Goal: Task Accomplishment & Management: Use online tool/utility

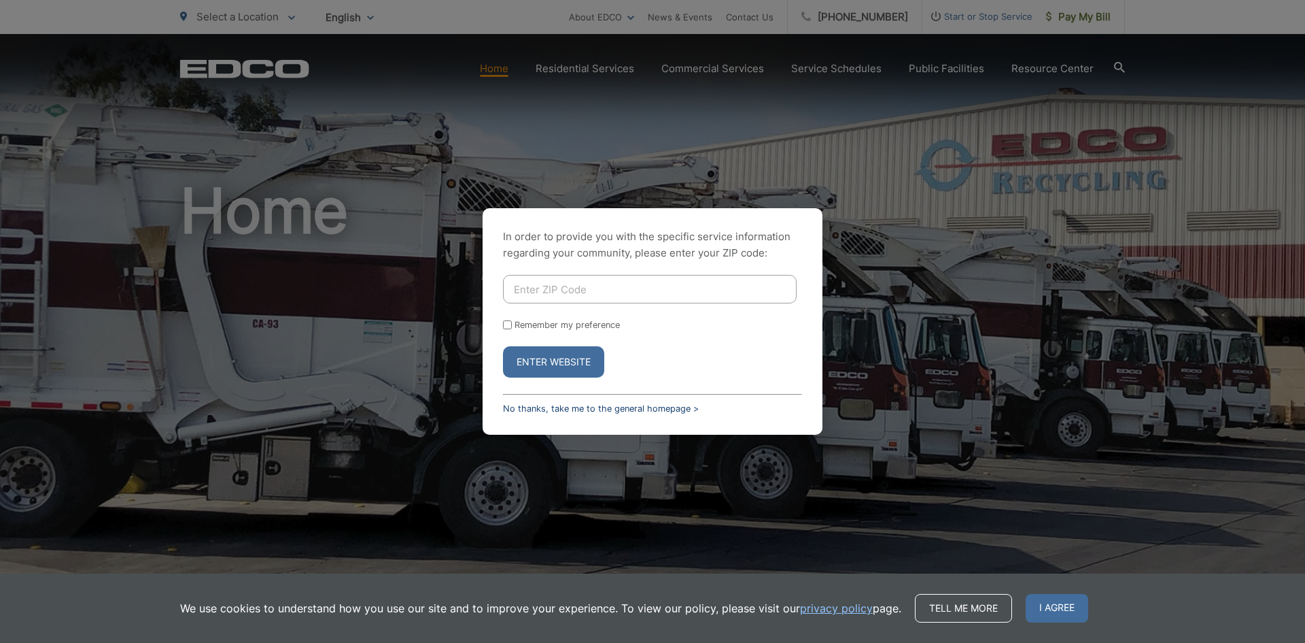
click at [548, 406] on link "No thanks, take me to the general homepage >" at bounding box center [601, 408] width 196 height 10
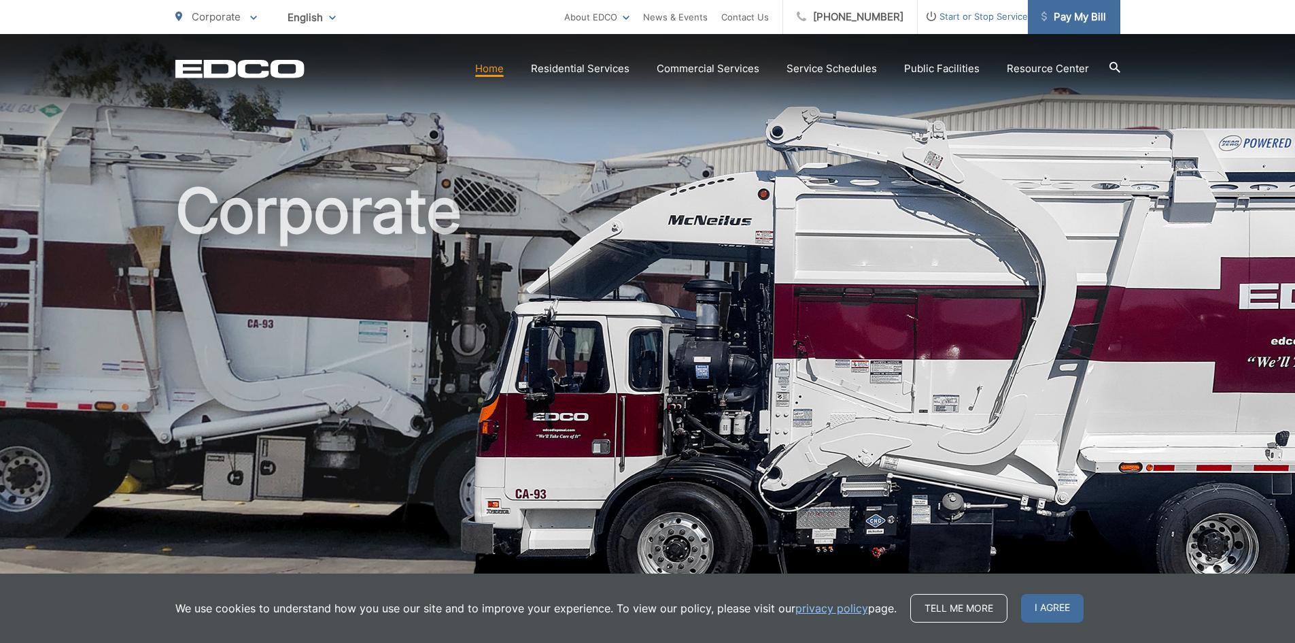
click at [1104, 17] on span "Pay My Bill" at bounding box center [1074, 17] width 65 height 16
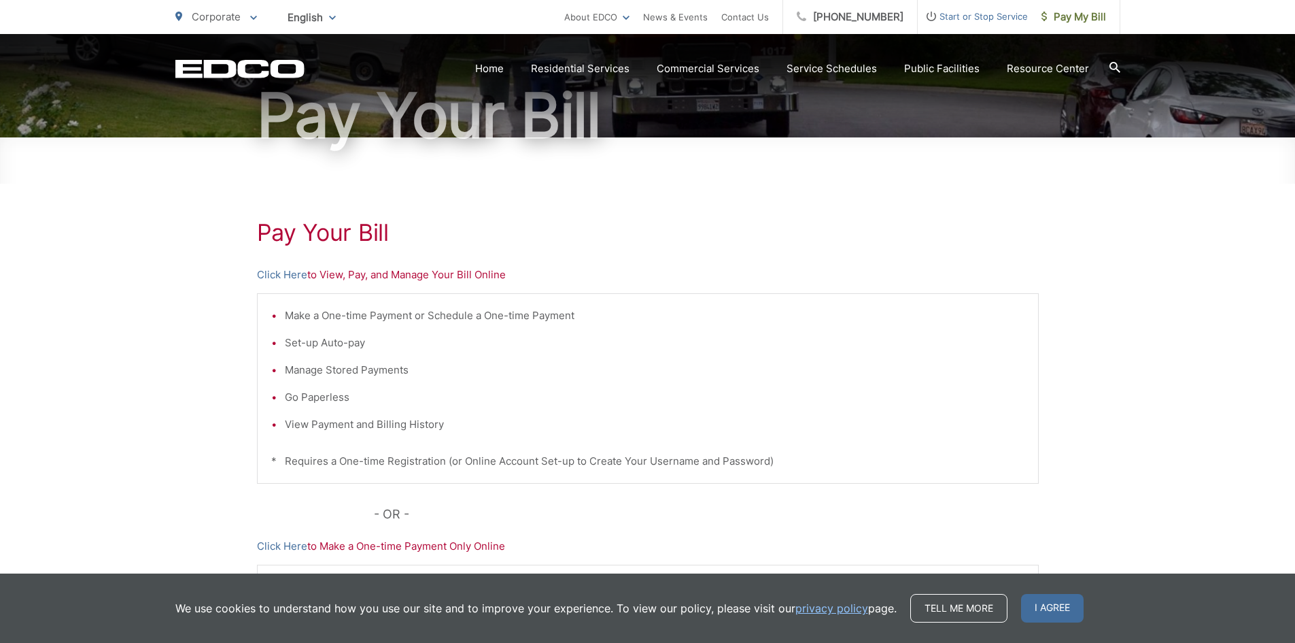
scroll to position [272, 0]
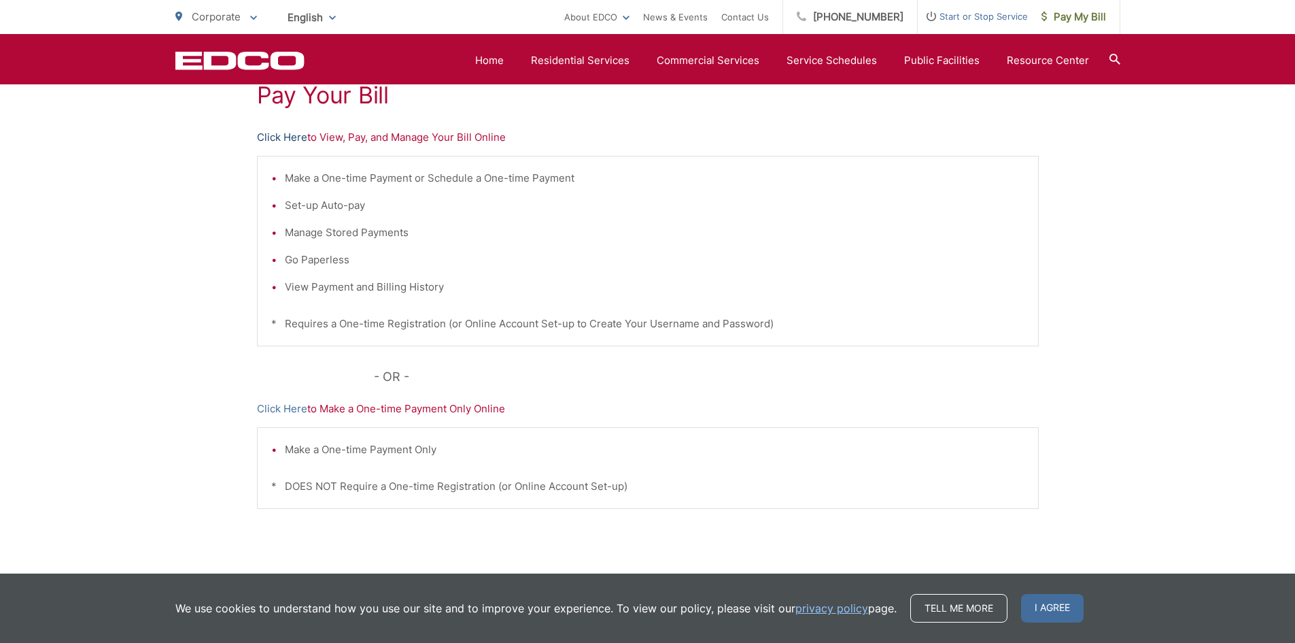
click at [294, 129] on link "Click Here" at bounding box center [282, 137] width 50 height 16
